Goal: Task Accomplishment & Management: Manage account settings

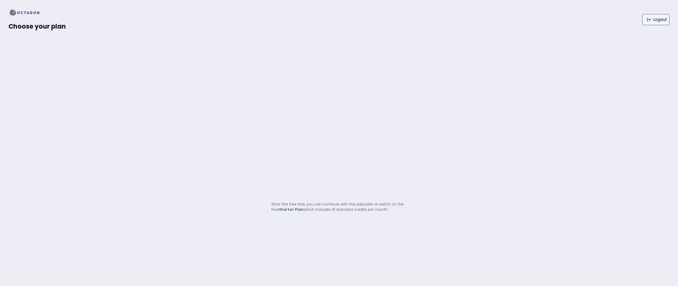
click at [656, 17] on link "Logout" at bounding box center [655, 19] width 27 height 11
